Goal: Information Seeking & Learning: Learn about a topic

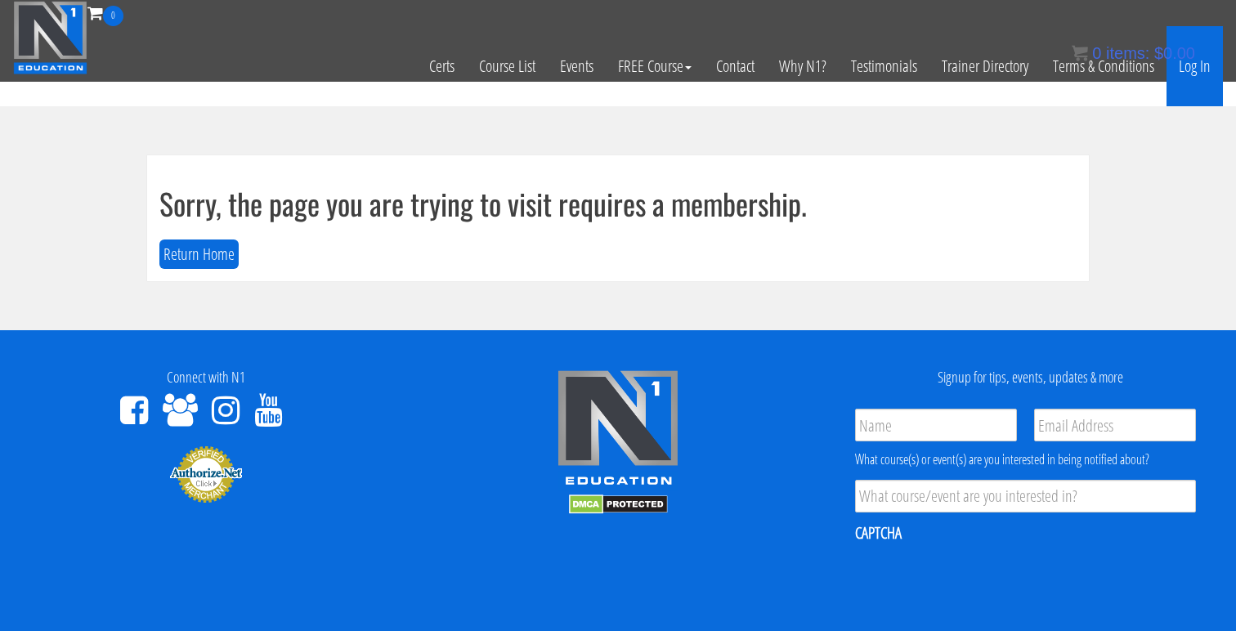
click at [1214, 72] on link "Log In" at bounding box center [1194, 66] width 56 height 80
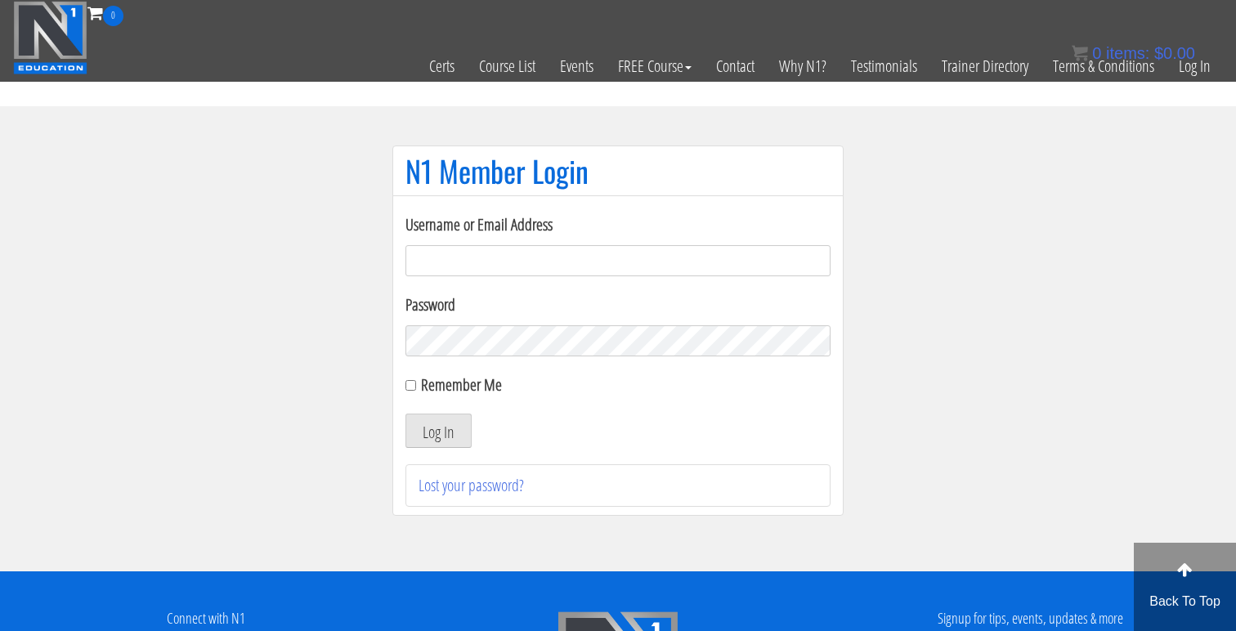
click at [660, 261] on input "Username or Email Address" at bounding box center [617, 260] width 425 height 31
type input "[EMAIL_ADDRESS][DOMAIN_NAME]"
click at [405, 414] on button "Log In" at bounding box center [438, 431] width 66 height 34
click at [433, 432] on button "Log In" at bounding box center [438, 431] width 66 height 34
click at [442, 374] on label "Remember Me" at bounding box center [461, 385] width 81 height 22
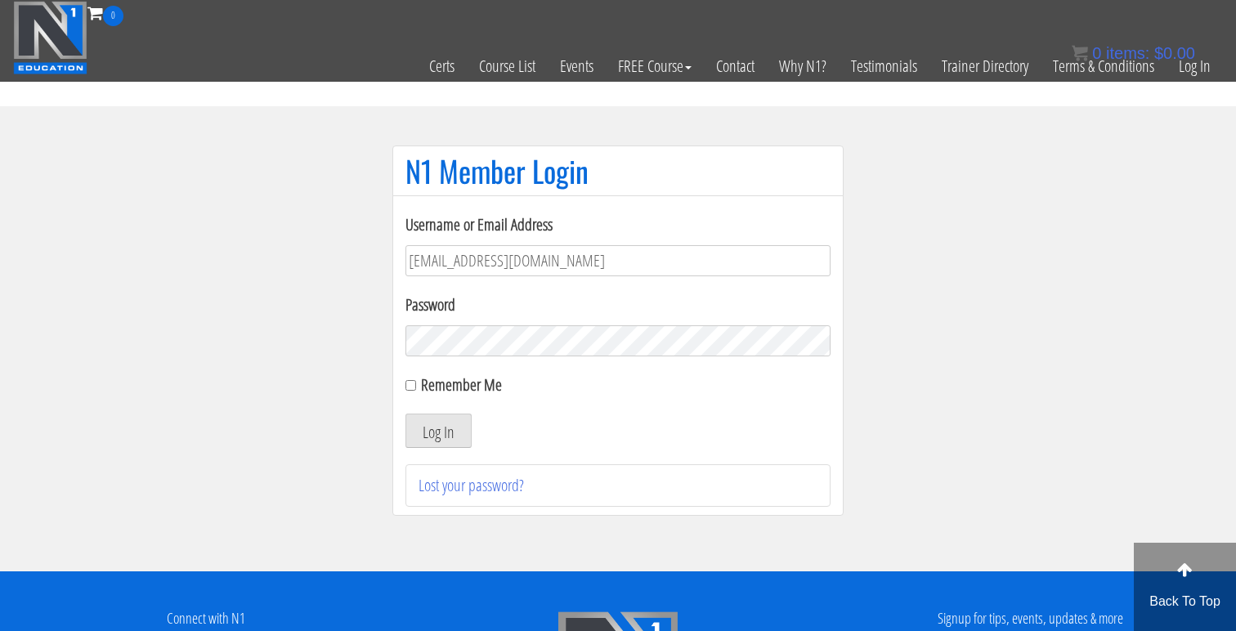
click at [416, 380] on input "Remember Me" at bounding box center [410, 385] width 11 height 11
checkbox input "true"
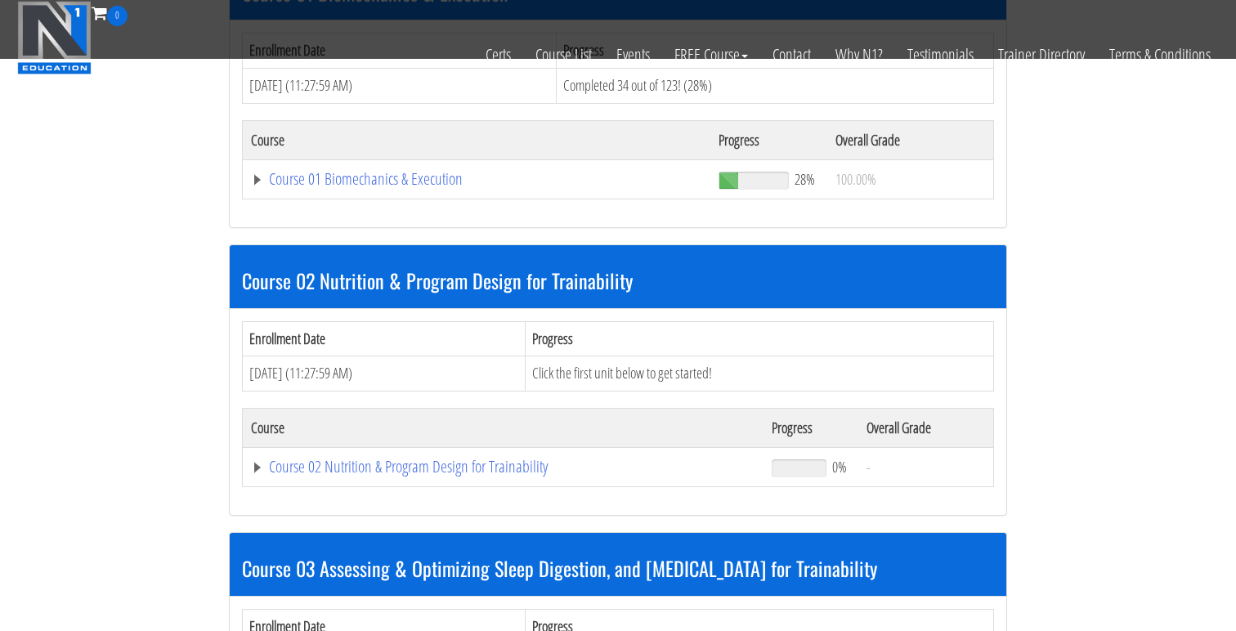
scroll to position [557, 0]
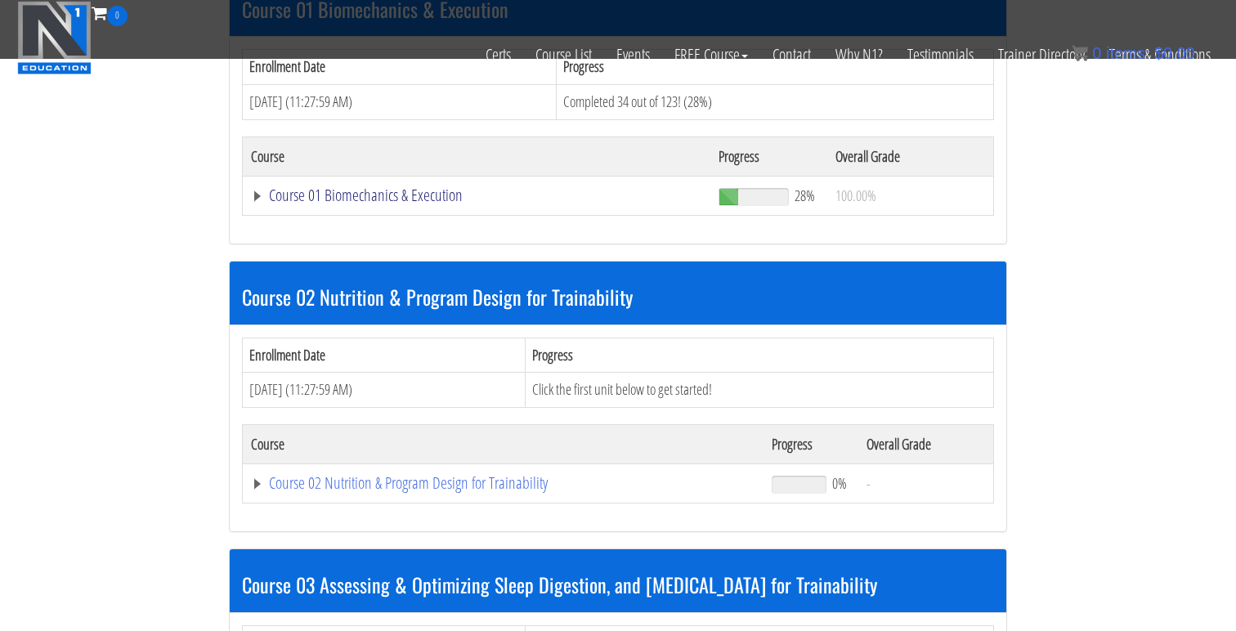
click at [411, 189] on link "Course 01 Biomechanics & Execution" at bounding box center [476, 195] width 451 height 16
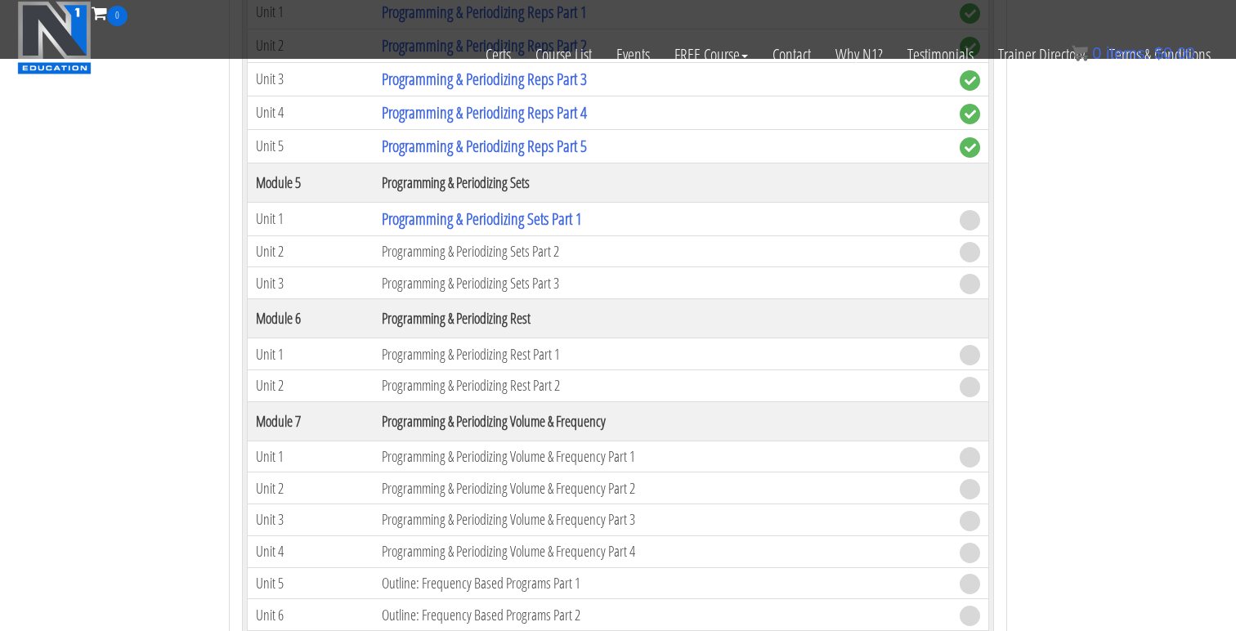
scroll to position [2001, 0]
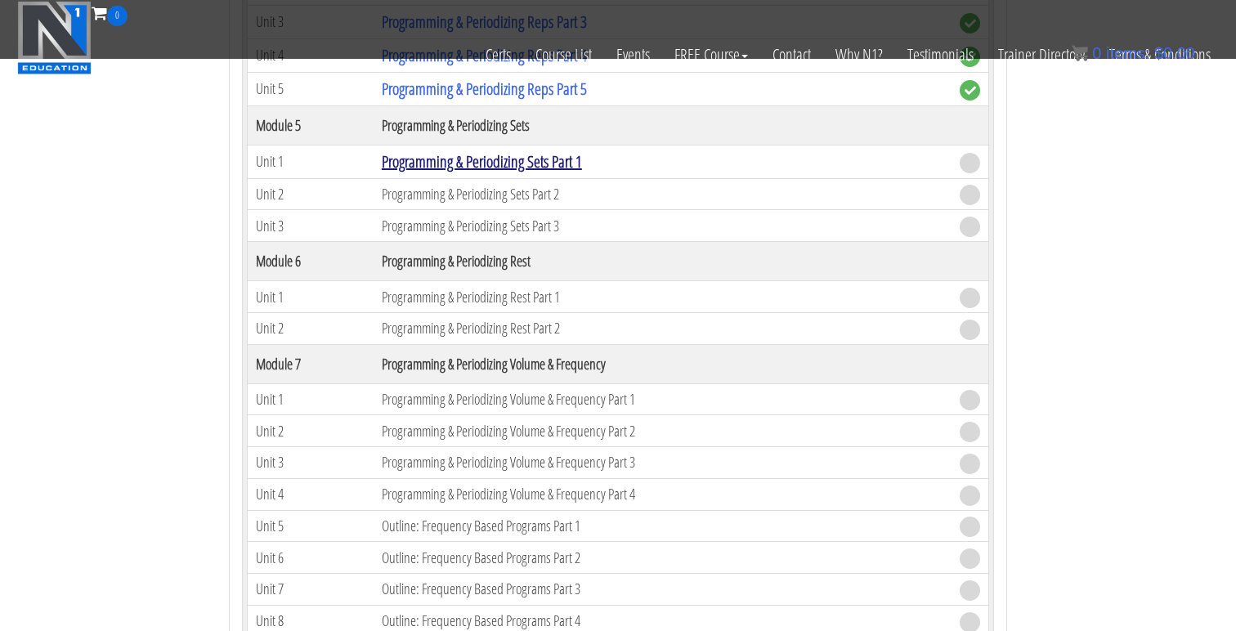
click at [504, 168] on link "Programming & Periodizing Sets Part 1" at bounding box center [482, 161] width 200 height 22
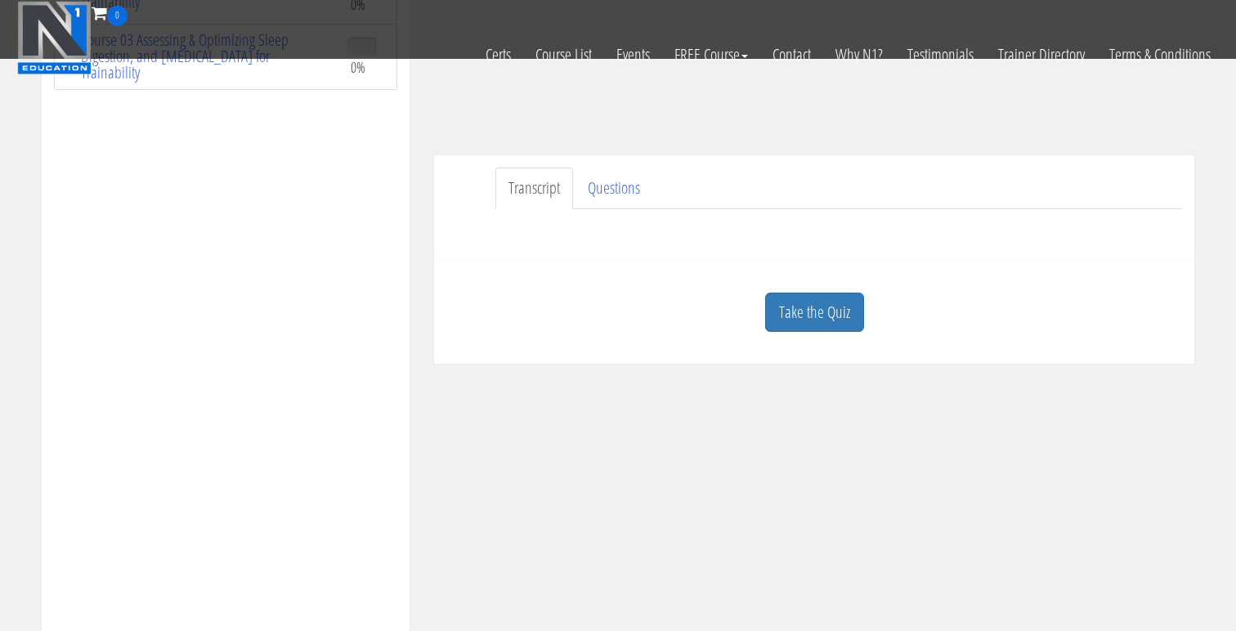
scroll to position [443, 0]
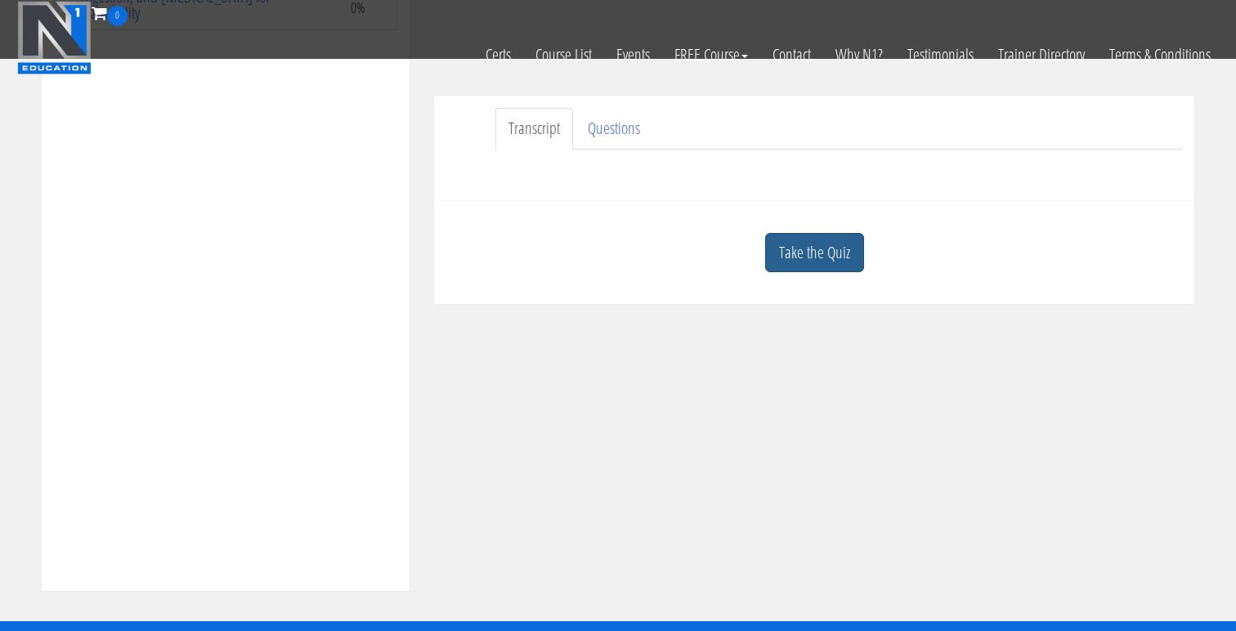
click at [826, 249] on link "Take the Quiz" at bounding box center [814, 253] width 99 height 40
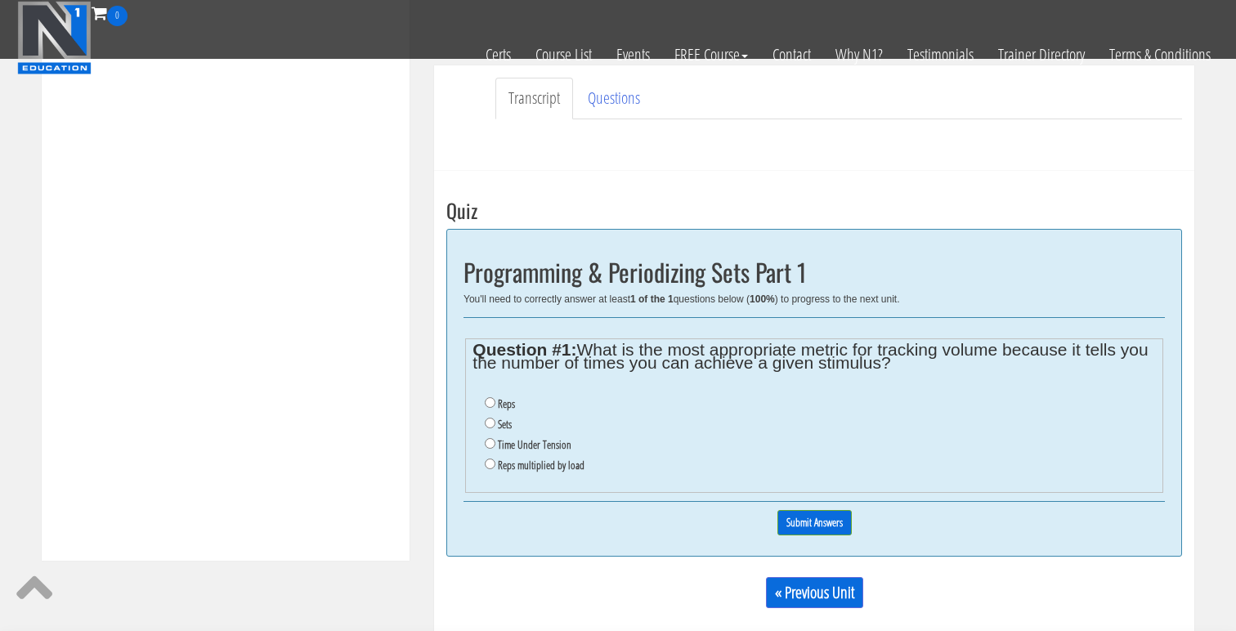
scroll to position [483, 0]
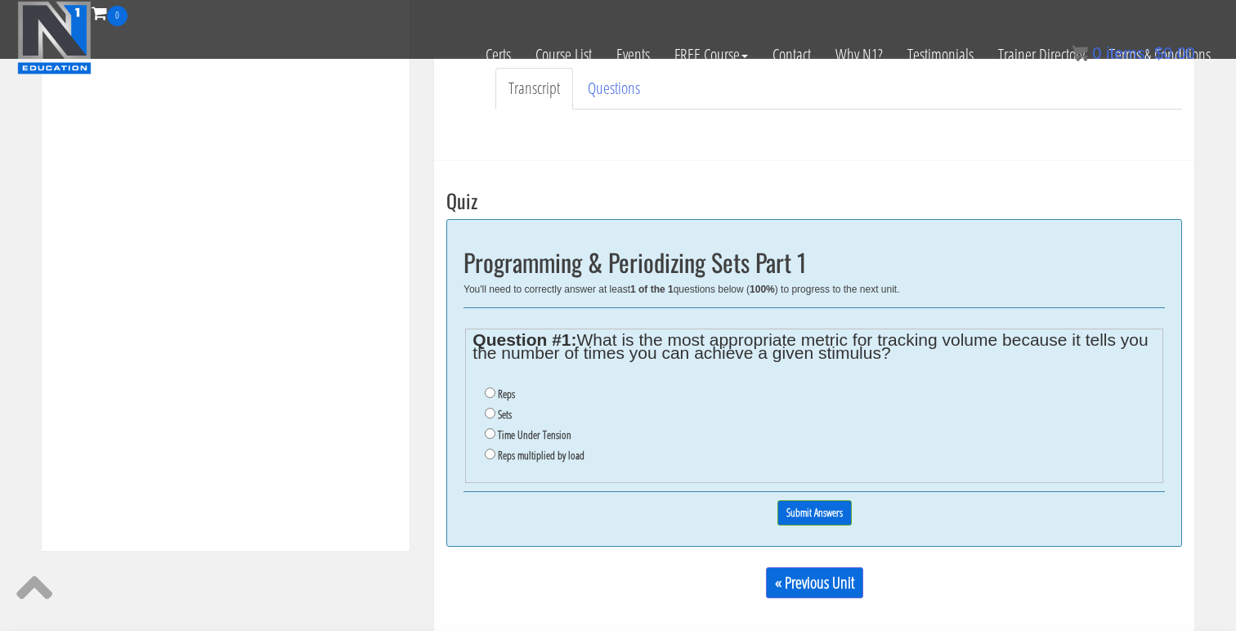
click at [499, 414] on label "Sets" at bounding box center [505, 414] width 14 height 13
click at [495, 414] on input "Sets" at bounding box center [490, 413] width 11 height 11
radio input "true"
click at [822, 513] on input "Submit Answers" at bounding box center [814, 512] width 74 height 25
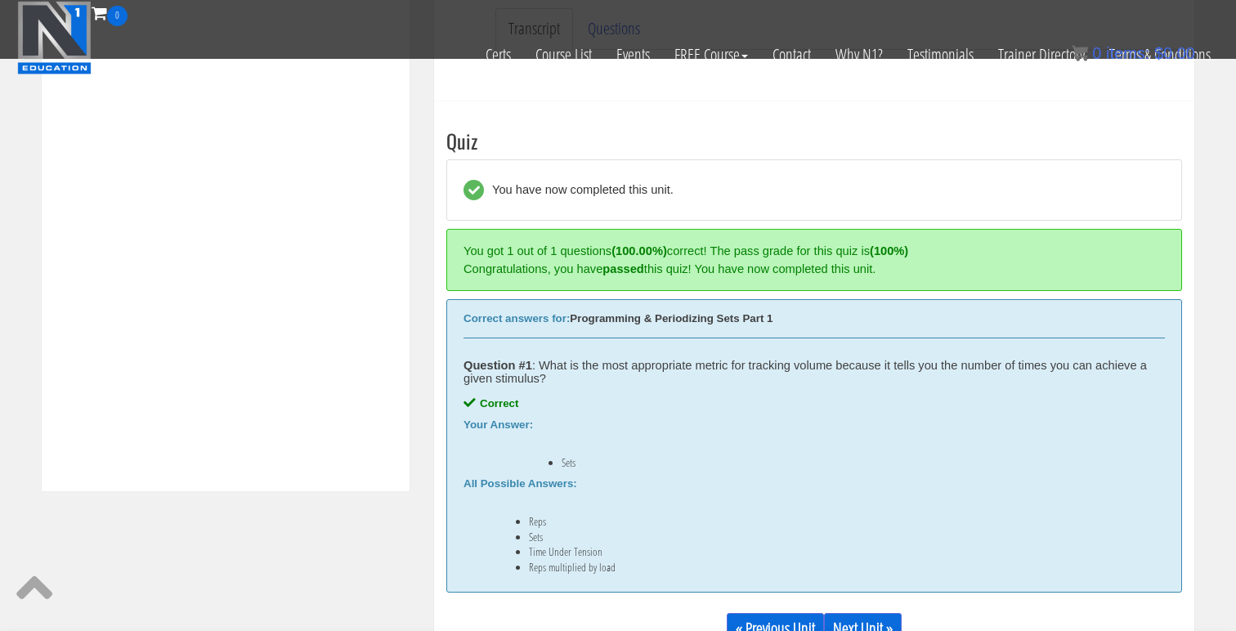
scroll to position [620, 0]
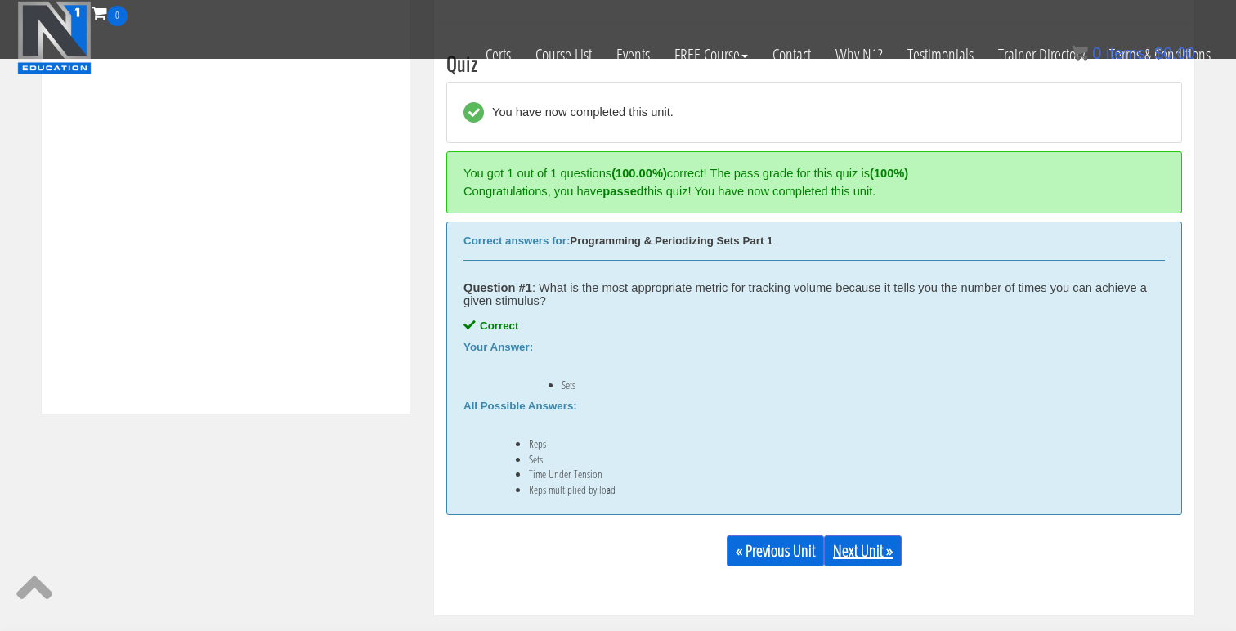
click at [864, 544] on link "Next Unit »" at bounding box center [863, 550] width 78 height 31
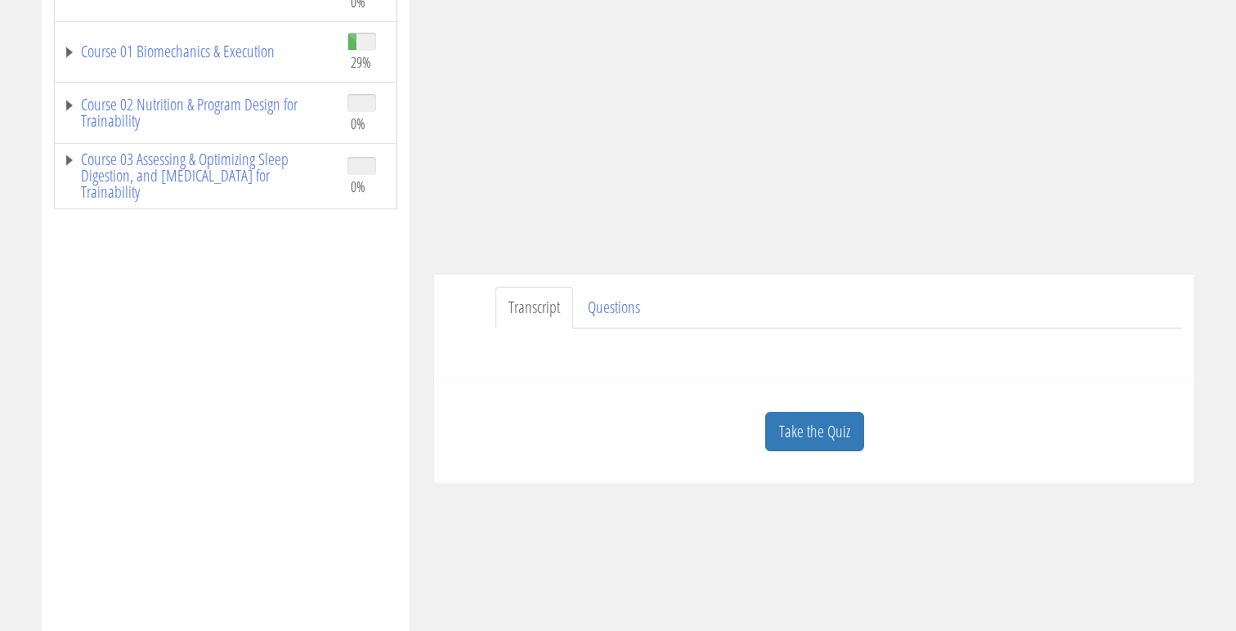
scroll to position [421, 0]
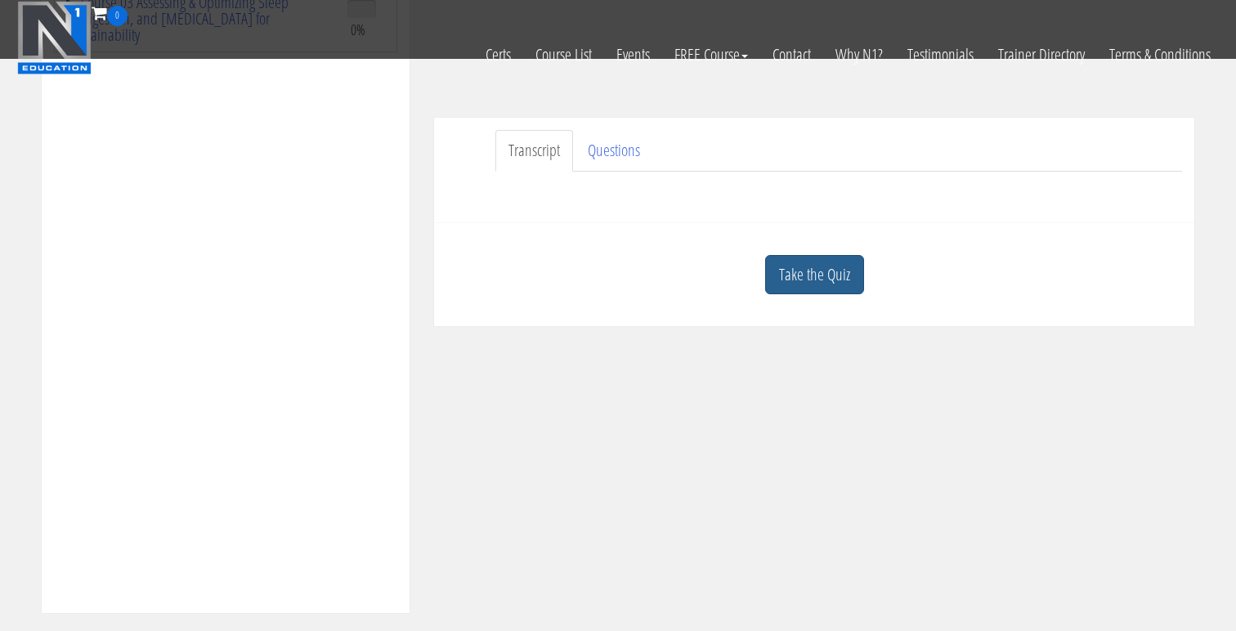
click at [826, 279] on link "Take the Quiz" at bounding box center [814, 275] width 99 height 40
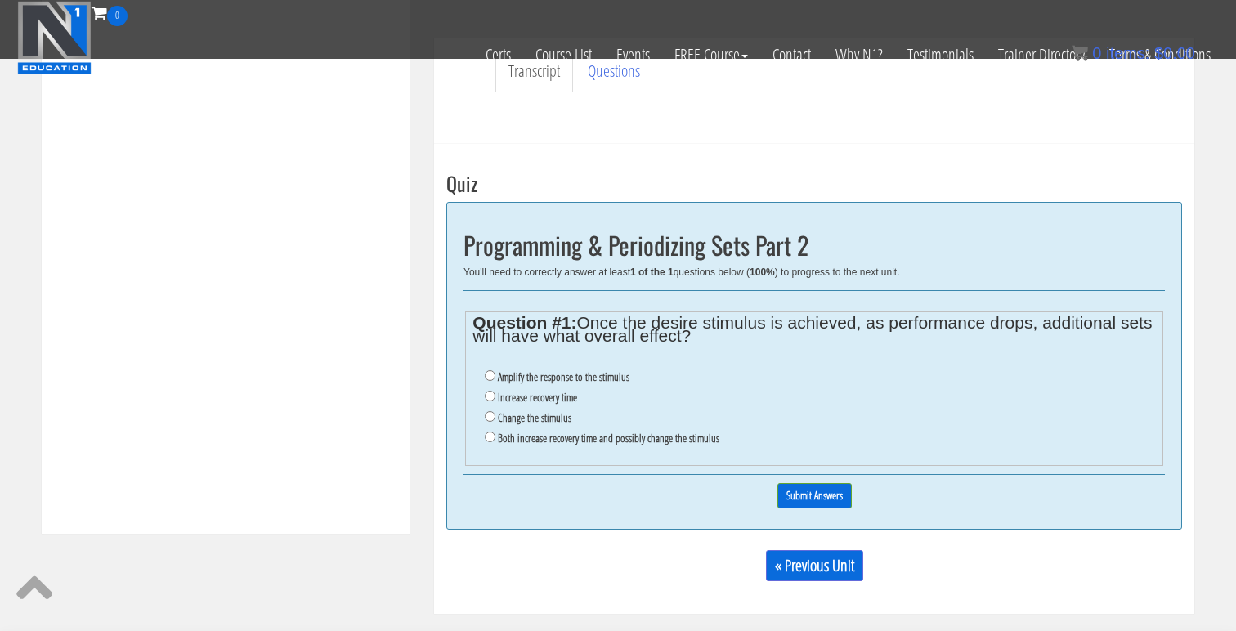
scroll to position [504, 0]
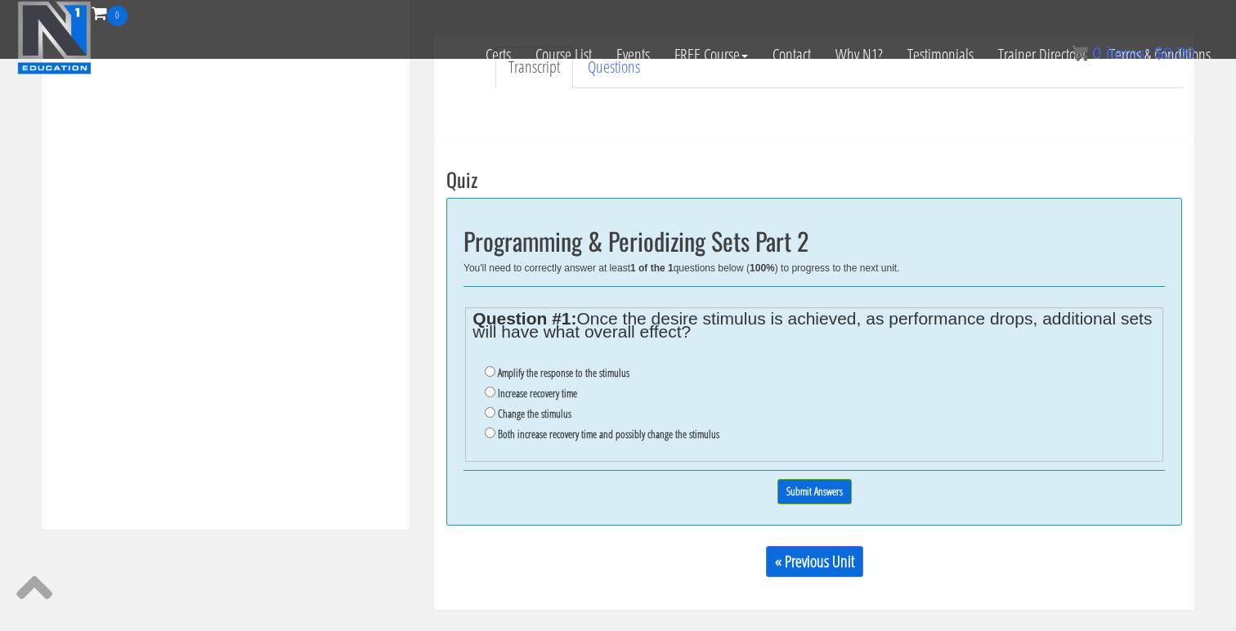
click at [550, 440] on label "Both increase recovery time and possibly change the stimulus" at bounding box center [609, 434] width 222 height 13
click at [495, 438] on input "Both increase recovery time and possibly change the stimulus" at bounding box center [490, 433] width 11 height 11
radio input "true"
click at [806, 491] on input "Submit Answers" at bounding box center [814, 491] width 74 height 25
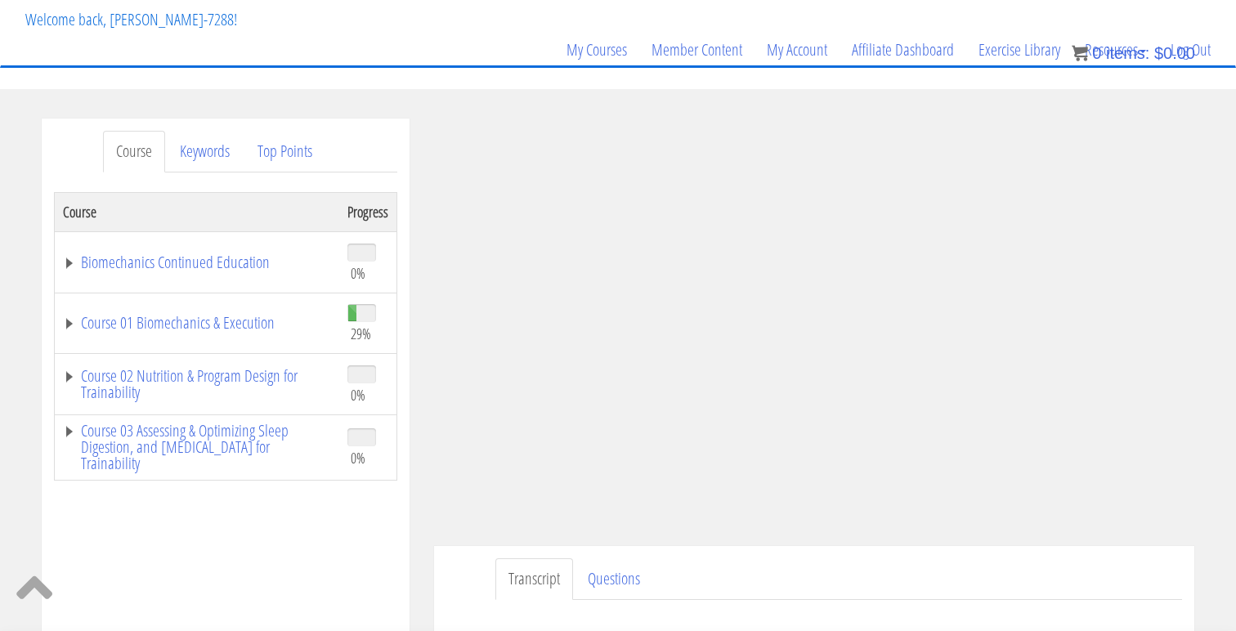
scroll to position [91, 0]
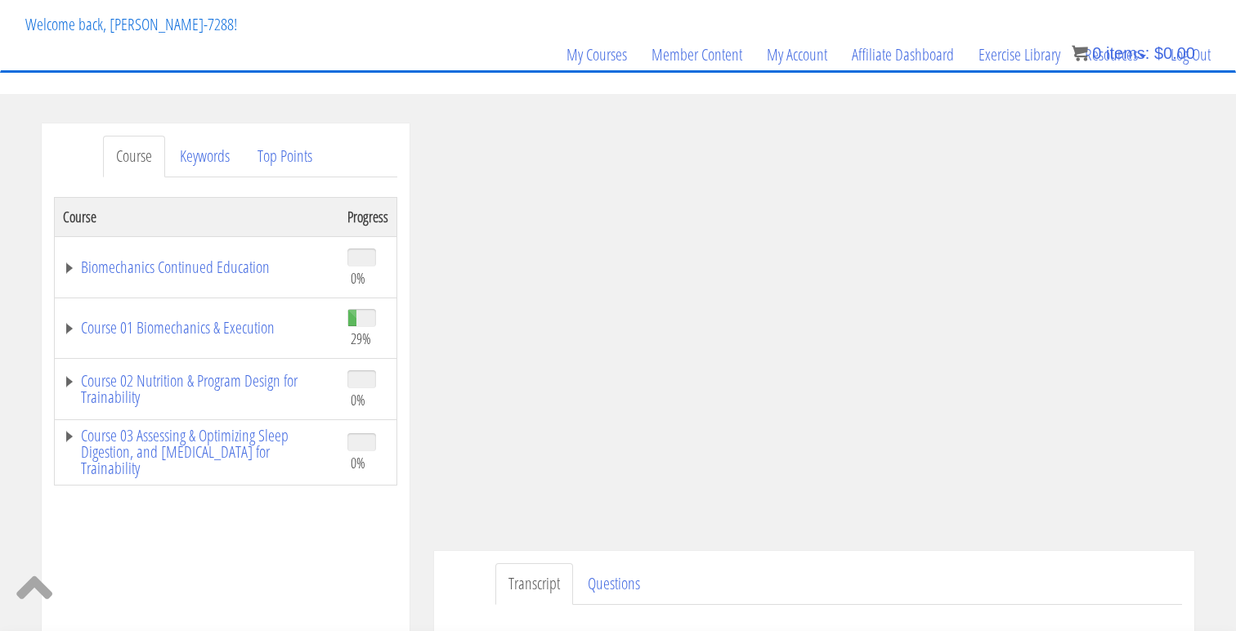
click at [392, 577] on div "Course Progress Biomechanics Continued Education 0% Module 1 Continued Educatio…" at bounding box center [225, 605] width 343 height 817
click at [945, 565] on ul "Transcript Questions" at bounding box center [838, 584] width 687 height 42
